Goal: Information Seeking & Learning: Understand process/instructions

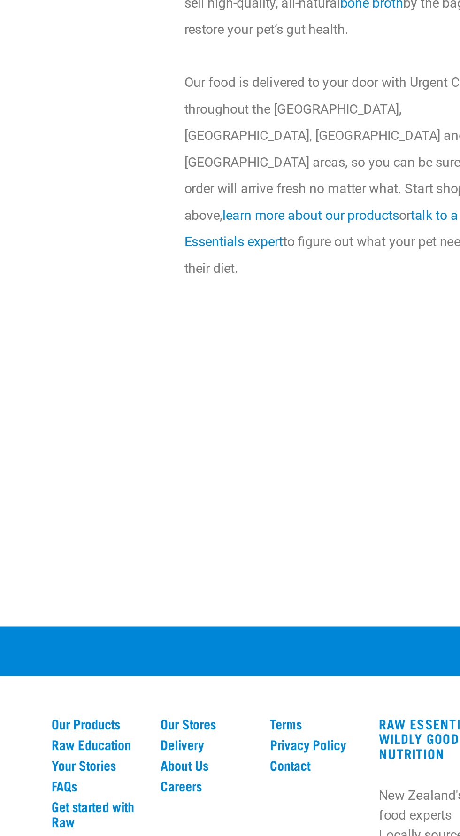
scroll to position [1735, 0]
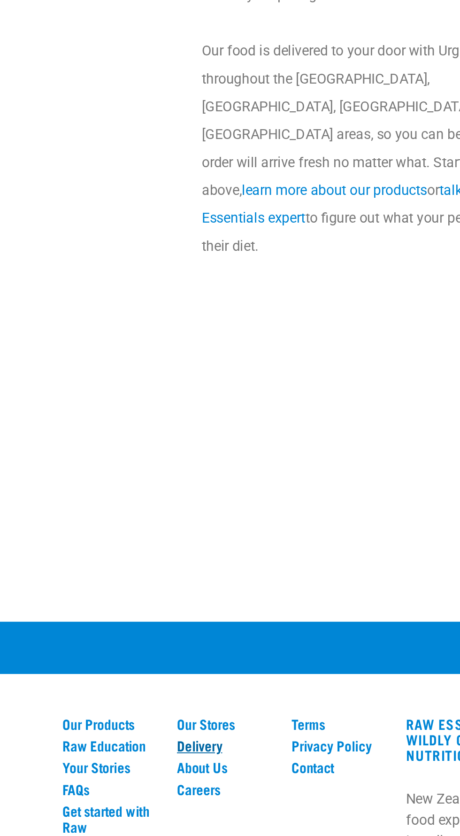
click at [176, 731] on link "Delivery" at bounding box center [184, 735] width 51 height 8
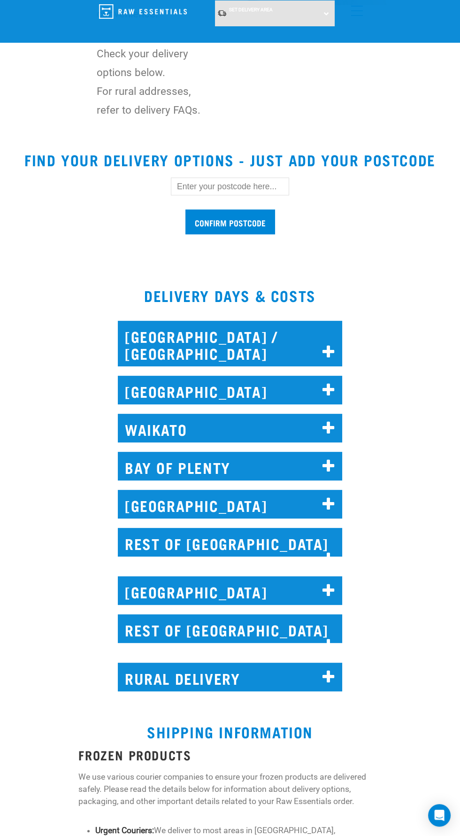
scroll to position [275, 0]
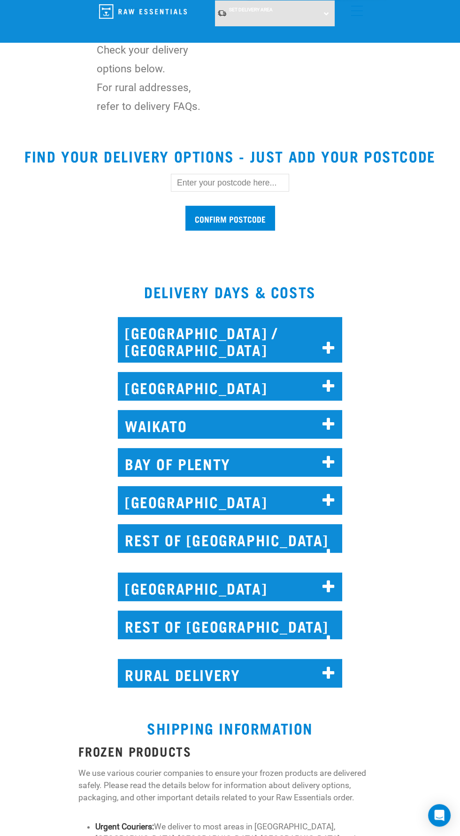
click at [139, 333] on h2 "NORTH AUCKLAND / WHANGAREI" at bounding box center [230, 340] width 224 height 46
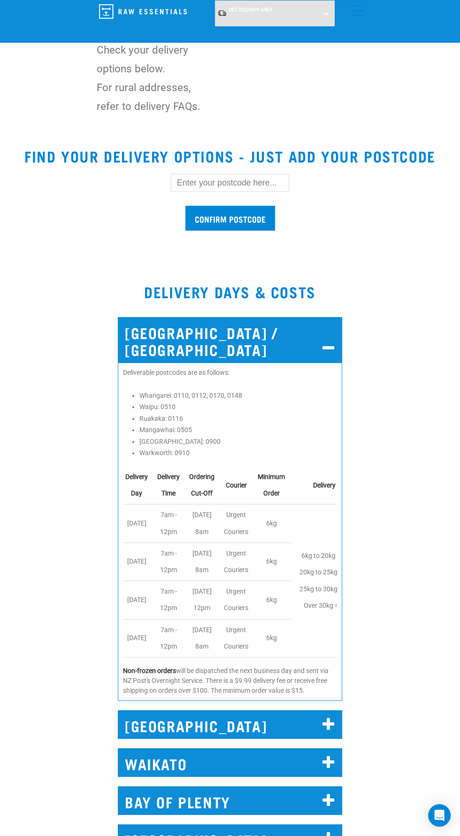
click at [330, 722] on icon at bounding box center [328, 724] width 13 height 15
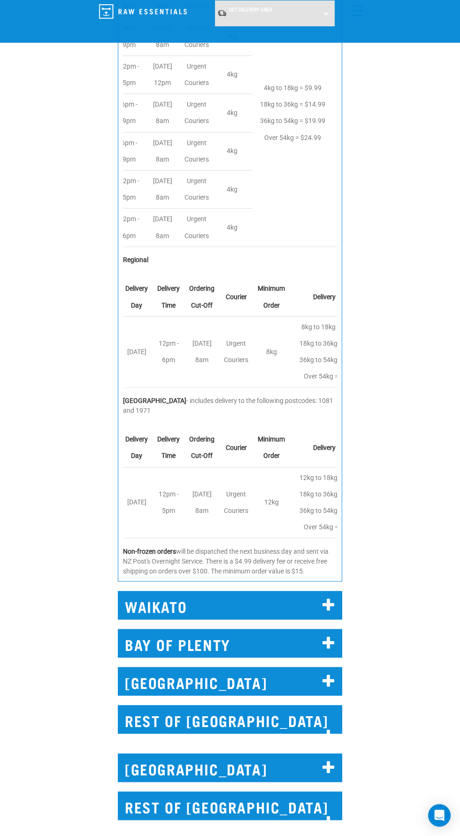
scroll to position [1117, 0]
